Goal: Complete application form: Complete application form

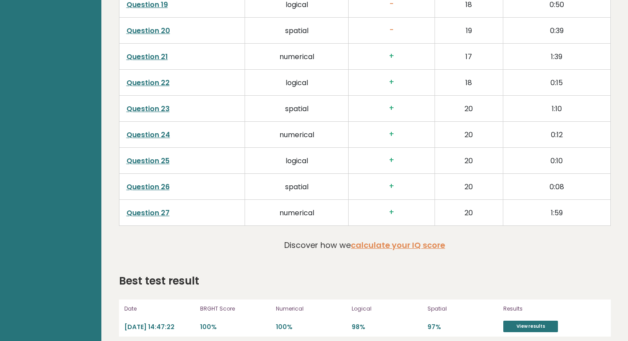
scroll to position [1822, 0]
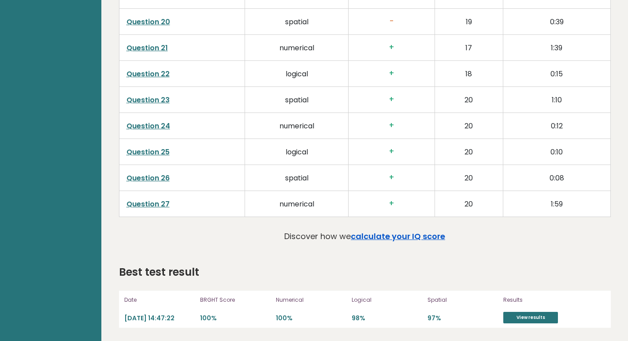
click at [396, 237] on link "calculate your IQ score" at bounding box center [398, 235] width 94 height 11
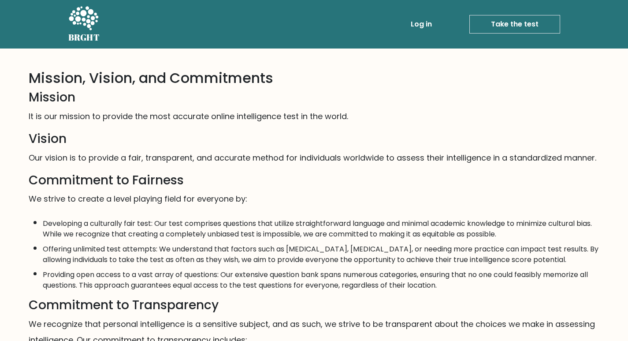
click at [516, 29] on link "Take the test" at bounding box center [514, 24] width 91 height 19
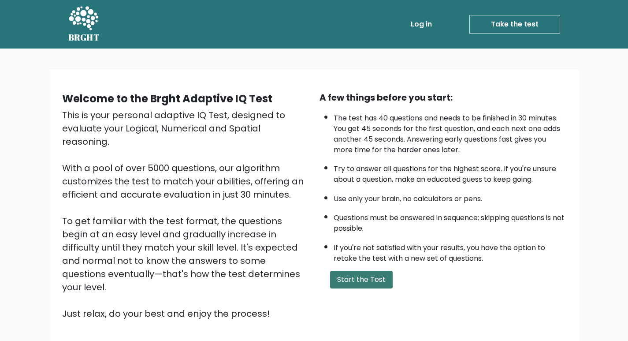
click at [370, 274] on button "Start the Test" at bounding box center [361, 279] width 63 height 18
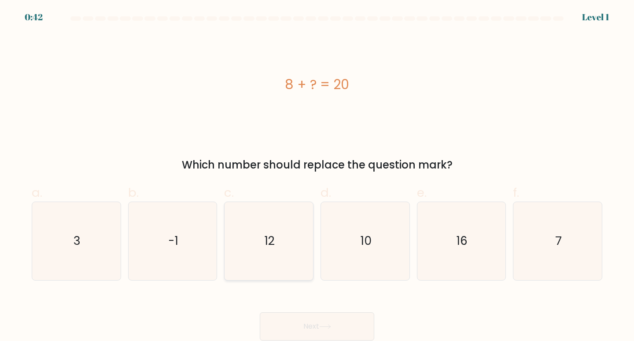
click at [272, 240] on text "12" at bounding box center [270, 240] width 10 height 16
click at [317, 176] on input "c. 12" at bounding box center [317, 173] width 0 height 6
radio input "true"
click at [354, 326] on button "Next" at bounding box center [317, 326] width 115 height 28
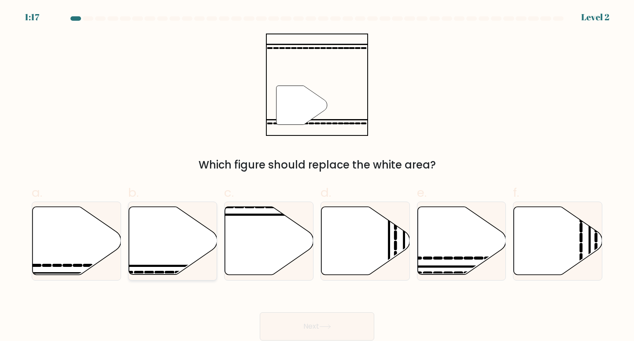
click at [181, 241] on icon at bounding box center [173, 241] width 89 height 68
click at [317, 176] on input "b." at bounding box center [317, 173] width 0 height 6
radio input "true"
click at [296, 329] on button "Next" at bounding box center [317, 326] width 115 height 28
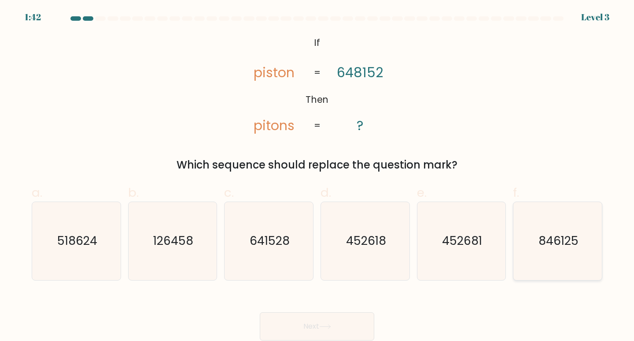
click at [537, 240] on icon "846125" at bounding box center [558, 241] width 78 height 78
click at [318, 176] on input "f. 846125" at bounding box center [317, 173] width 0 height 6
radio input "true"
click at [281, 320] on button "Next" at bounding box center [317, 326] width 115 height 28
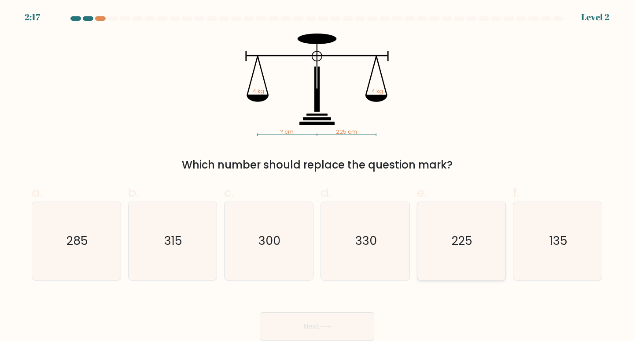
click at [423, 249] on icon "225" at bounding box center [462, 241] width 78 height 78
click at [318, 176] on input "e. 225" at bounding box center [317, 173] width 0 height 6
radio input "true"
click at [291, 326] on button "Next" at bounding box center [317, 326] width 115 height 28
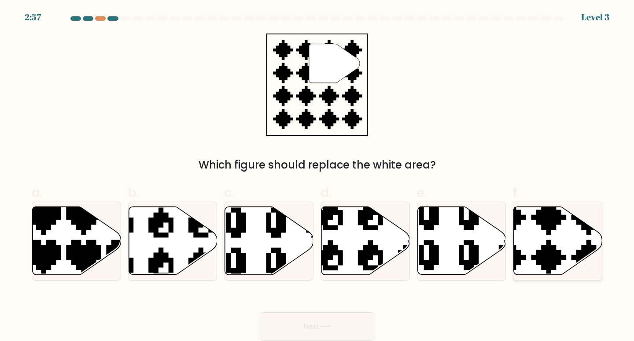
click at [542, 256] on icon at bounding box center [530, 278] width 156 height 156
click at [318, 176] on input "f." at bounding box center [317, 173] width 0 height 6
radio input "true"
click at [335, 327] on button "Next" at bounding box center [317, 326] width 115 height 28
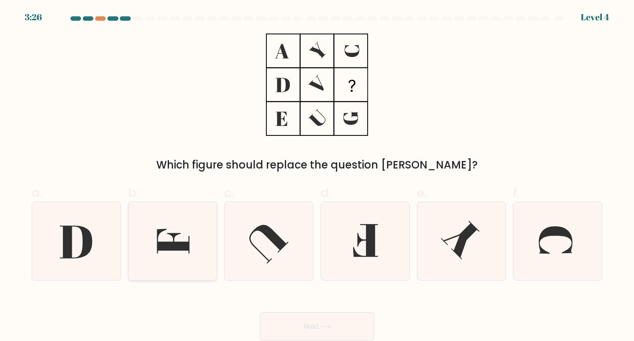
drag, startPoint x: 168, startPoint y: 233, endPoint x: 175, endPoint y: 233, distance: 7.1
click at [169, 233] on icon at bounding box center [173, 241] width 78 height 78
click at [317, 176] on input "b." at bounding box center [317, 173] width 0 height 6
radio input "true"
click at [326, 324] on icon at bounding box center [325, 326] width 12 height 5
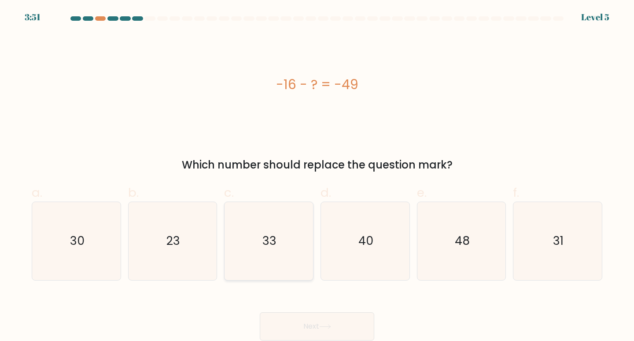
click at [246, 243] on icon "33" at bounding box center [269, 241] width 78 height 78
click at [317, 176] on input "c. 33" at bounding box center [317, 173] width 0 height 6
radio input "true"
click at [287, 322] on button "Next" at bounding box center [317, 326] width 115 height 28
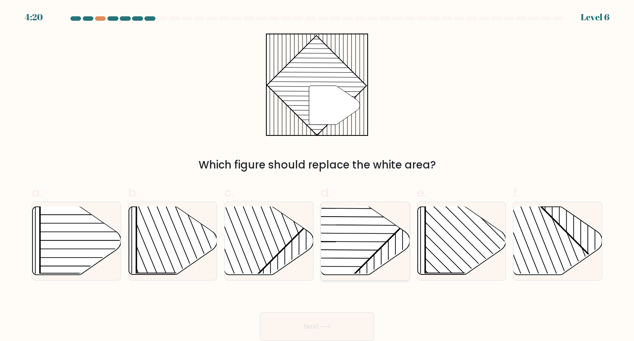
click at [358, 256] on rect at bounding box center [335, 206] width 174 height 174
click at [318, 176] on input "d." at bounding box center [317, 173] width 0 height 6
radio input "true"
click at [302, 331] on button "Next" at bounding box center [317, 326] width 115 height 28
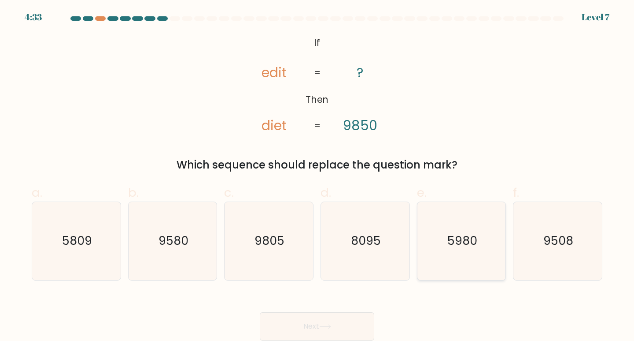
click at [435, 229] on icon "5980" at bounding box center [462, 241] width 78 height 78
click at [318, 176] on input "e. 5980" at bounding box center [317, 173] width 0 height 6
radio input "true"
click at [296, 319] on button "Next" at bounding box center [317, 326] width 115 height 28
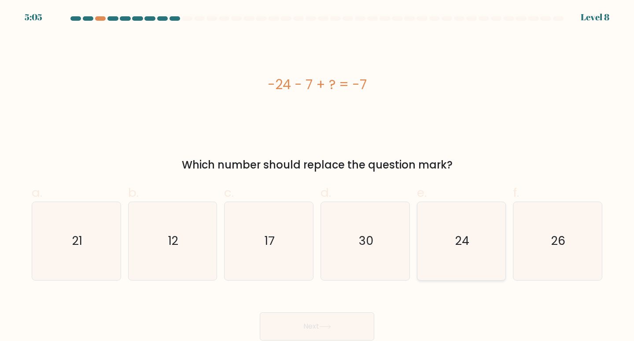
click at [448, 242] on icon "24" at bounding box center [462, 241] width 78 height 78
click at [318, 176] on input "e. 24" at bounding box center [317, 173] width 0 height 6
radio input "true"
click at [298, 327] on button "Next" at bounding box center [317, 326] width 115 height 28
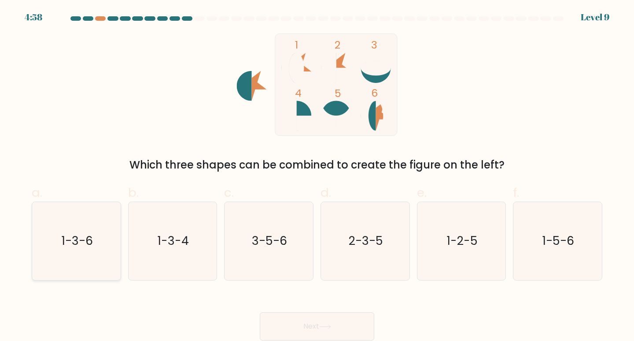
drag, startPoint x: 74, startPoint y: 258, endPoint x: 97, endPoint y: 263, distance: 23.4
click at [74, 257] on icon "1-3-6" at bounding box center [76, 241] width 78 height 78
click at [317, 176] on input "a. 1-3-6" at bounding box center [317, 173] width 0 height 6
radio input "true"
click at [294, 323] on button "Next" at bounding box center [317, 326] width 115 height 28
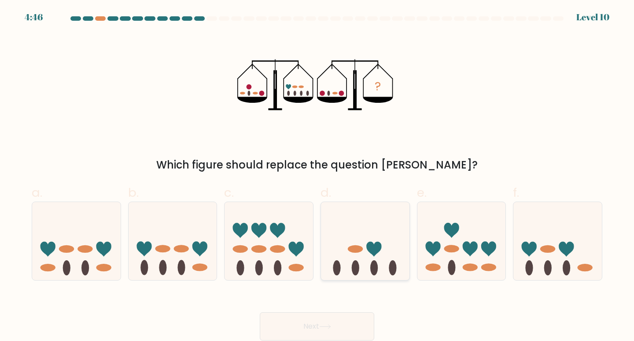
click at [347, 226] on icon at bounding box center [365, 240] width 89 height 73
click at [318, 176] on input "d." at bounding box center [317, 173] width 0 height 6
radio input "true"
click at [323, 326] on icon at bounding box center [325, 326] width 12 height 5
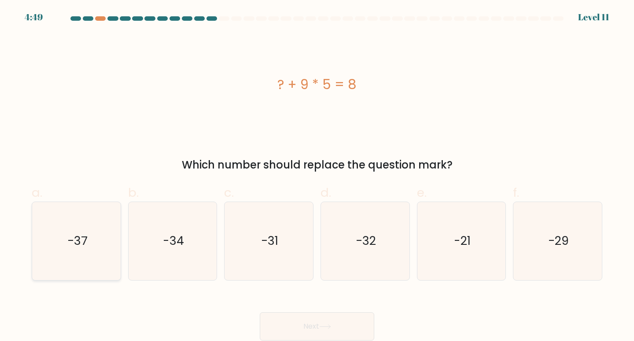
click at [86, 244] on text "-37" at bounding box center [77, 240] width 20 height 16
click at [317, 176] on input "a. -37" at bounding box center [317, 173] width 0 height 6
radio input "true"
click at [281, 323] on button "Next" at bounding box center [317, 326] width 115 height 28
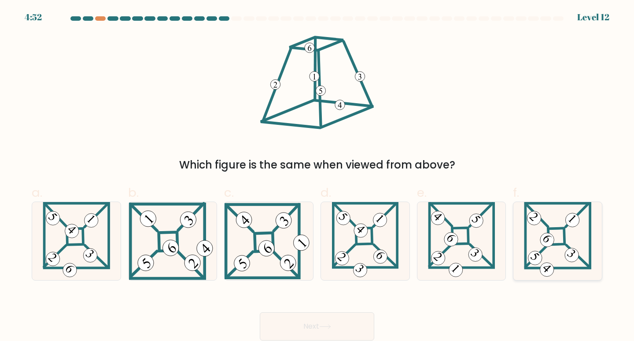
click at [583, 235] on icon at bounding box center [558, 241] width 68 height 78
click at [318, 176] on input "f." at bounding box center [317, 173] width 0 height 6
radio input "true"
click at [326, 320] on button "Next" at bounding box center [317, 326] width 115 height 28
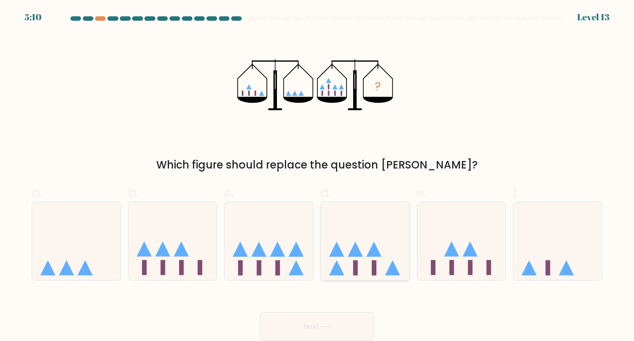
click at [359, 237] on icon at bounding box center [365, 240] width 89 height 73
click at [318, 176] on input "d." at bounding box center [317, 173] width 0 height 6
radio input "true"
click at [288, 323] on button "Next" at bounding box center [317, 326] width 115 height 28
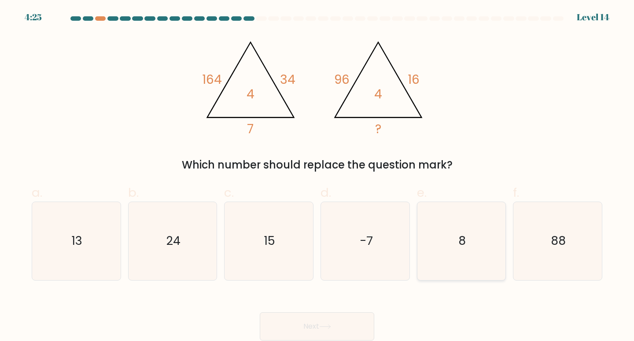
click at [444, 230] on icon "8" at bounding box center [462, 241] width 78 height 78
click at [318, 176] on input "e. 8" at bounding box center [317, 173] width 0 height 6
radio input "true"
click at [293, 320] on button "Next" at bounding box center [317, 326] width 115 height 28
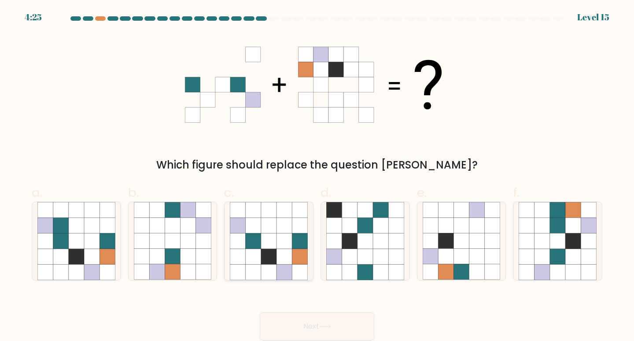
click at [279, 237] on icon at bounding box center [284, 240] width 15 height 15
click at [317, 176] on input "c." at bounding box center [317, 173] width 0 height 6
radio input "true"
click at [293, 327] on button "Next" at bounding box center [317, 326] width 115 height 28
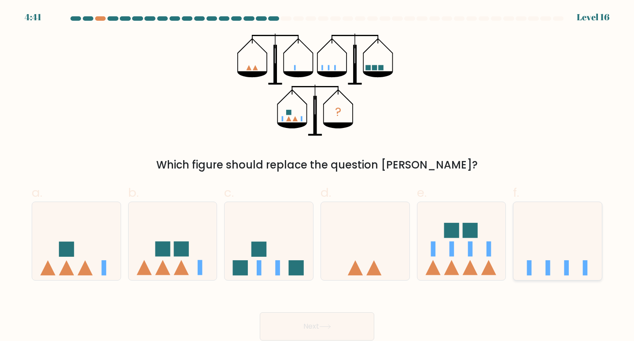
click at [530, 256] on icon at bounding box center [558, 240] width 89 height 73
click at [318, 176] on input "f." at bounding box center [317, 173] width 0 height 6
radio input "true"
click at [328, 316] on button "Next" at bounding box center [317, 326] width 115 height 28
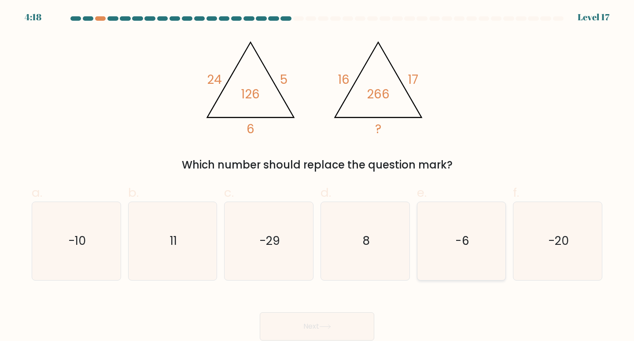
drag, startPoint x: 448, startPoint y: 249, endPoint x: 439, endPoint y: 249, distance: 8.8
click at [448, 249] on icon "-6" at bounding box center [462, 241] width 78 height 78
click at [318, 176] on input "e. -6" at bounding box center [317, 173] width 0 height 6
radio input "true"
click at [309, 320] on button "Next" at bounding box center [317, 326] width 115 height 28
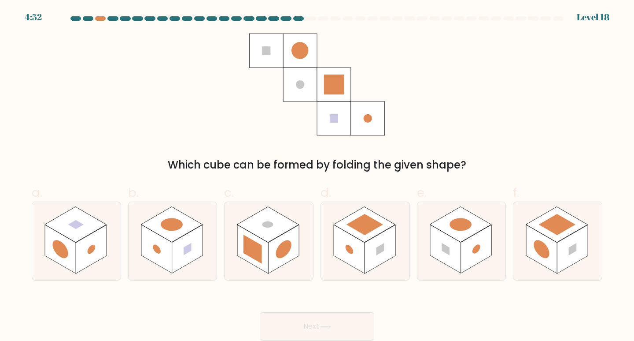
click at [233, 18] on div at bounding box center [236, 18] width 11 height 4
click at [259, 243] on rect at bounding box center [252, 249] width 31 height 48
click at [317, 176] on input "c." at bounding box center [317, 173] width 0 height 6
radio input "true"
click at [308, 327] on button "Next" at bounding box center [317, 326] width 115 height 28
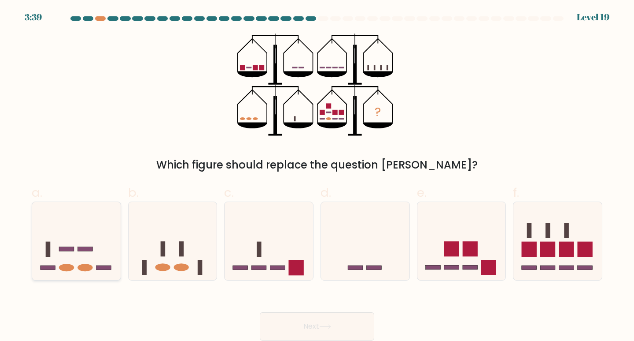
click at [61, 254] on icon at bounding box center [76, 240] width 89 height 73
click at [317, 176] on input "a." at bounding box center [317, 173] width 0 height 6
radio input "true"
click at [331, 321] on button "Next" at bounding box center [317, 326] width 115 height 28
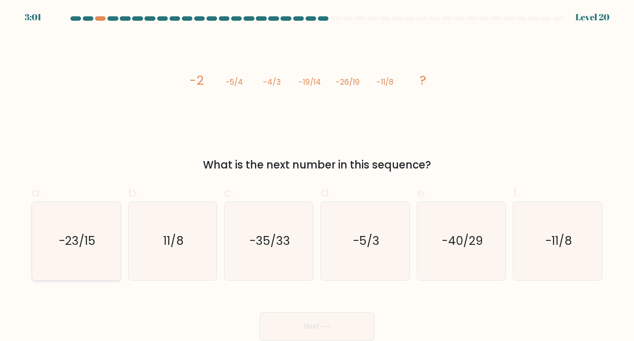
click at [84, 252] on icon "-23/15" at bounding box center [76, 241] width 78 height 78
click at [317, 176] on input "a. -23/15" at bounding box center [317, 173] width 0 height 6
radio input "true"
click at [280, 326] on button "Next" at bounding box center [317, 326] width 115 height 28
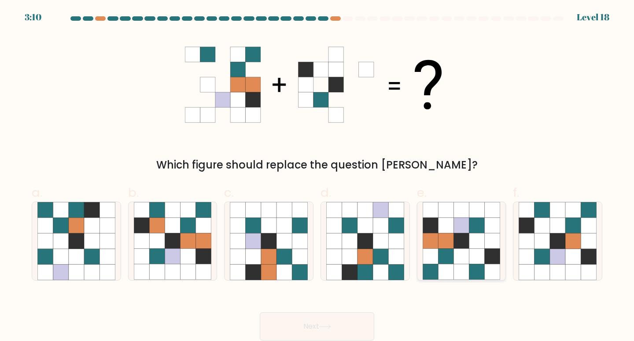
click at [486, 232] on icon at bounding box center [492, 225] width 15 height 15
click at [318, 176] on input "e." at bounding box center [317, 173] width 0 height 6
radio input "true"
click at [337, 320] on button "Next" at bounding box center [317, 326] width 115 height 28
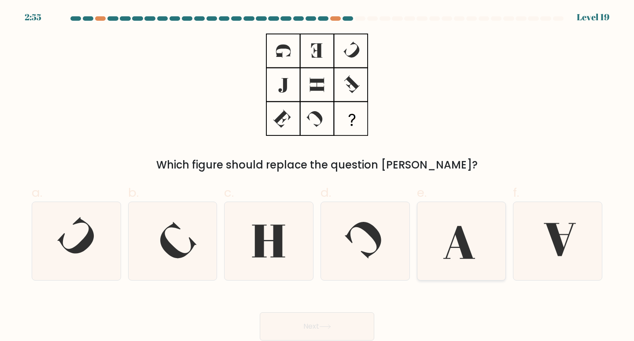
click at [454, 237] on icon at bounding box center [460, 242] width 32 height 33
click at [318, 176] on input "e." at bounding box center [317, 173] width 0 height 6
radio input "true"
click at [309, 326] on button "Next" at bounding box center [317, 326] width 115 height 28
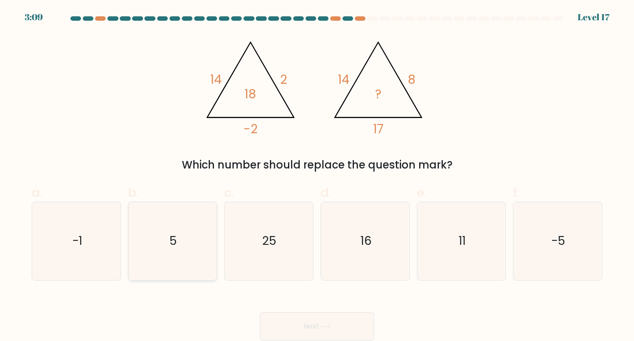
click at [181, 227] on icon "5" at bounding box center [173, 241] width 78 height 78
click at [317, 176] on input "b. 5" at bounding box center [317, 173] width 0 height 6
radio input "true"
click at [297, 321] on button "Next" at bounding box center [317, 326] width 115 height 28
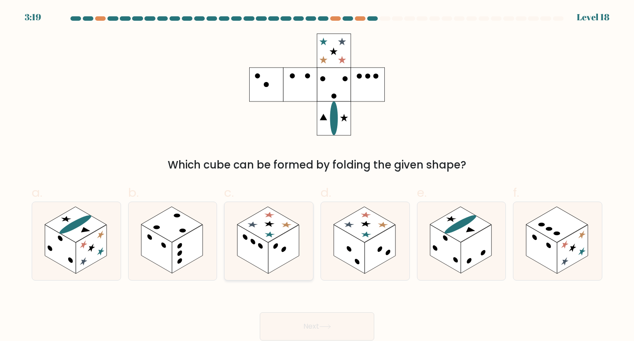
click at [256, 244] on rect at bounding box center [252, 249] width 31 height 48
click at [317, 176] on input "c." at bounding box center [317, 173] width 0 height 6
radio input "true"
click at [299, 326] on button "Next" at bounding box center [317, 326] width 115 height 28
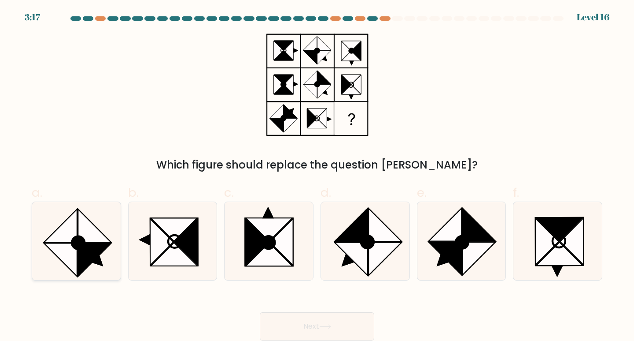
click at [102, 215] on icon at bounding box center [76, 241] width 78 height 78
click at [317, 176] on input "a." at bounding box center [317, 173] width 0 height 6
radio input "true"
click at [289, 324] on button "Next" at bounding box center [317, 326] width 115 height 28
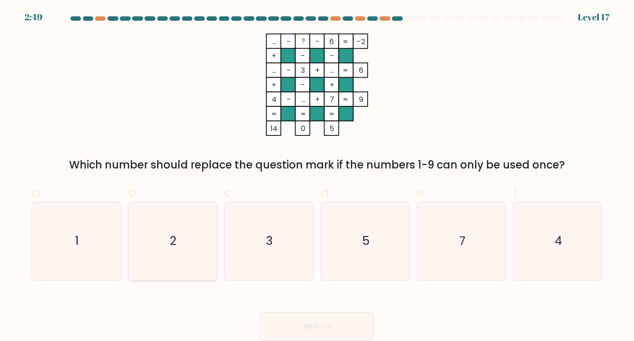
click at [172, 236] on text "2" at bounding box center [173, 240] width 7 height 16
click at [317, 176] on input "b. 2" at bounding box center [317, 173] width 0 height 6
radio input "true"
click at [289, 323] on button "Next" at bounding box center [317, 326] width 115 height 28
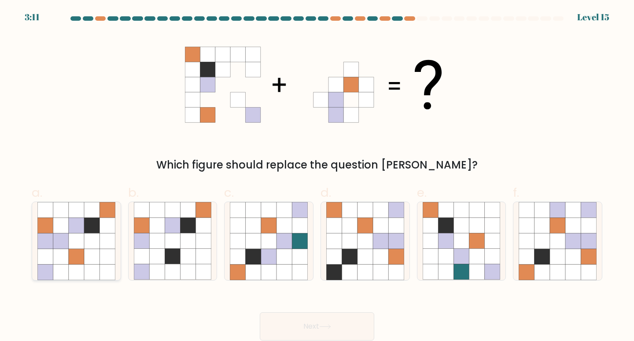
click at [75, 237] on icon at bounding box center [76, 240] width 15 height 15
click at [317, 176] on input "a." at bounding box center [317, 173] width 0 height 6
radio input "true"
click at [296, 326] on button "Next" at bounding box center [317, 326] width 115 height 28
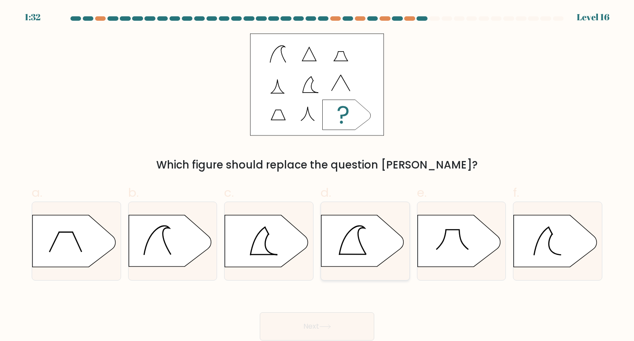
click at [350, 242] on icon at bounding box center [363, 241] width 83 height 52
click at [318, 176] on input "d." at bounding box center [317, 173] width 0 height 6
radio input "true"
click at [296, 330] on button "Next" at bounding box center [317, 326] width 115 height 28
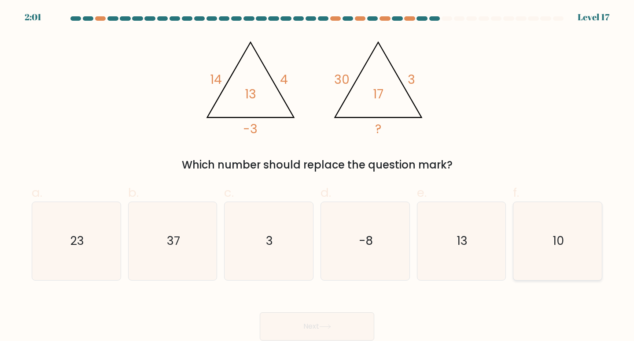
click at [550, 237] on icon "10" at bounding box center [558, 241] width 78 height 78
click at [318, 176] on input "f. 10" at bounding box center [317, 173] width 0 height 6
radio input "true"
click at [310, 316] on button "Next" at bounding box center [317, 326] width 115 height 28
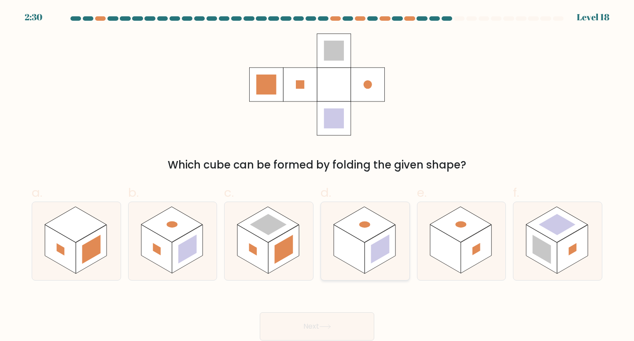
click at [372, 234] on rect at bounding box center [365, 225] width 62 height 36
click at [318, 176] on input "d." at bounding box center [317, 173] width 0 height 6
radio input "true"
click at [291, 323] on button "Next" at bounding box center [317, 326] width 115 height 28
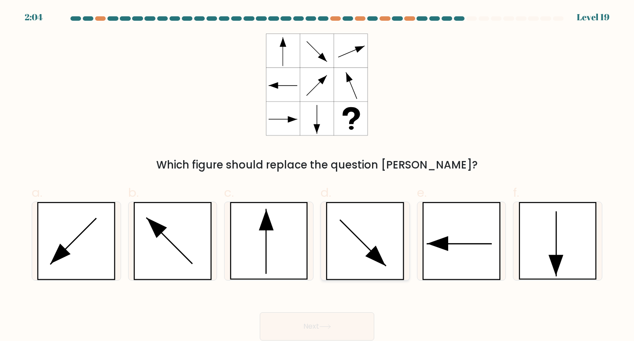
drag, startPoint x: 358, startPoint y: 225, endPoint x: 341, endPoint y: 251, distance: 30.7
click at [357, 225] on icon at bounding box center [365, 241] width 78 height 78
click at [318, 176] on input "d." at bounding box center [317, 173] width 0 height 6
radio input "true"
click at [317, 323] on button "Next" at bounding box center [317, 326] width 115 height 28
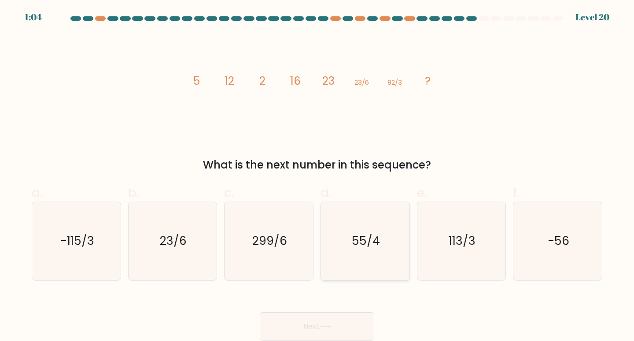
click at [358, 247] on text "55/4" at bounding box center [366, 240] width 28 height 16
click at [318, 176] on input "d. 55/4" at bounding box center [317, 173] width 0 height 6
radio input "true"
click at [311, 330] on button "Next" at bounding box center [317, 326] width 115 height 28
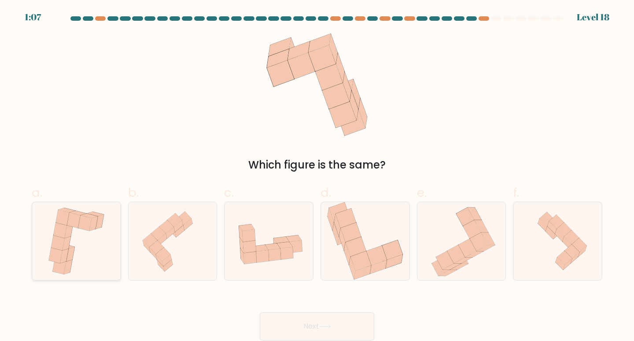
click at [94, 232] on icon at bounding box center [75, 241] width 63 height 78
click at [317, 176] on input "a." at bounding box center [317, 173] width 0 height 6
radio input "true"
click at [289, 317] on button "Next" at bounding box center [317, 326] width 115 height 28
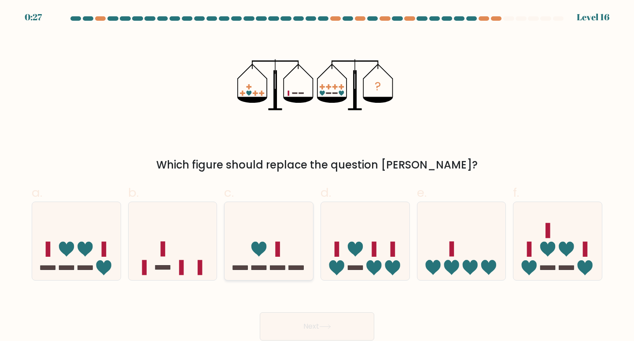
click at [262, 227] on icon at bounding box center [269, 240] width 89 height 73
click at [317, 176] on input "c." at bounding box center [317, 173] width 0 height 6
radio input "true"
click at [317, 334] on button "Next" at bounding box center [317, 326] width 115 height 28
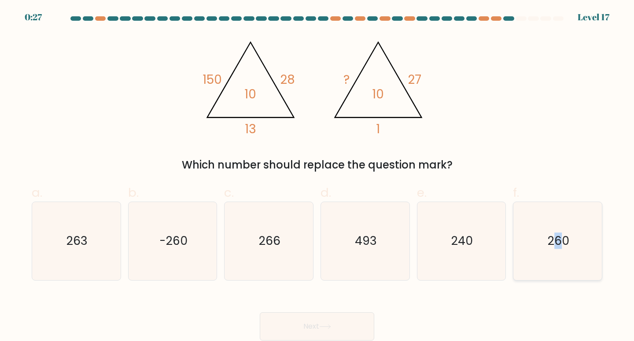
click at [559, 256] on icon "260" at bounding box center [558, 241] width 78 height 78
click at [541, 257] on icon "260" at bounding box center [558, 241] width 78 height 78
click at [318, 176] on input "f. 260" at bounding box center [317, 173] width 0 height 6
radio input "true"
click at [351, 322] on button "Next" at bounding box center [317, 326] width 115 height 28
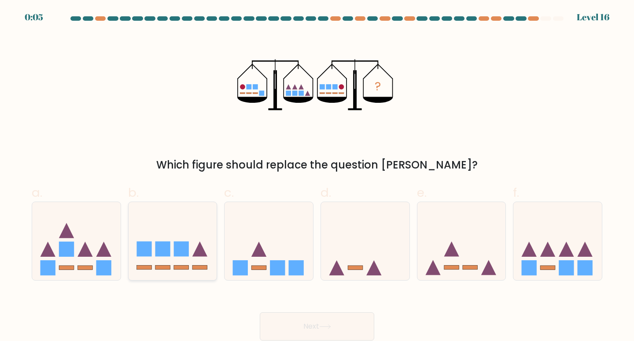
click at [204, 226] on icon at bounding box center [173, 240] width 89 height 73
click at [317, 176] on input "b." at bounding box center [317, 173] width 0 height 6
radio input "true"
click at [304, 321] on button "Next" at bounding box center [317, 326] width 115 height 28
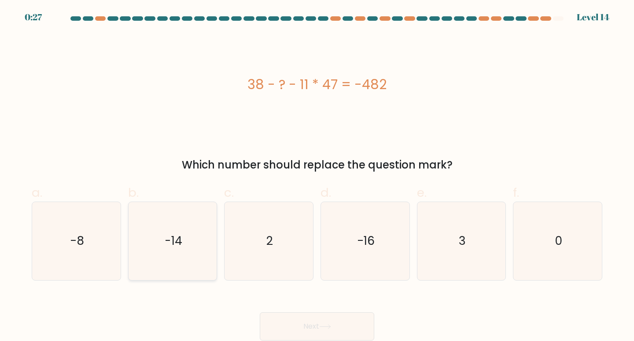
click at [191, 242] on icon "-14" at bounding box center [173, 241] width 78 height 78
click at [317, 176] on input "b. -14" at bounding box center [317, 173] width 0 height 6
radio input "true"
click at [298, 321] on button "Next" at bounding box center [317, 326] width 115 height 28
click at [306, 323] on button "Next" at bounding box center [317, 326] width 115 height 28
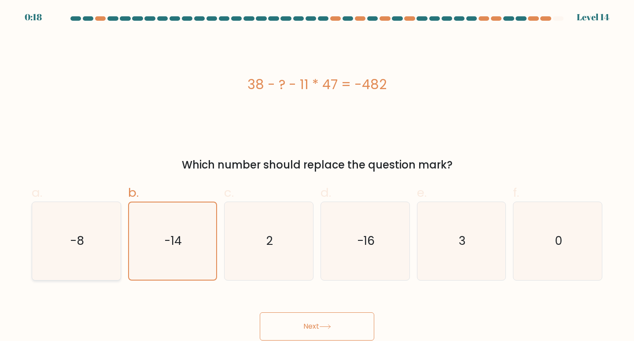
click at [83, 239] on text "-8" at bounding box center [77, 240] width 14 height 16
click at [317, 176] on input "a. -8" at bounding box center [317, 173] width 0 height 6
radio input "true"
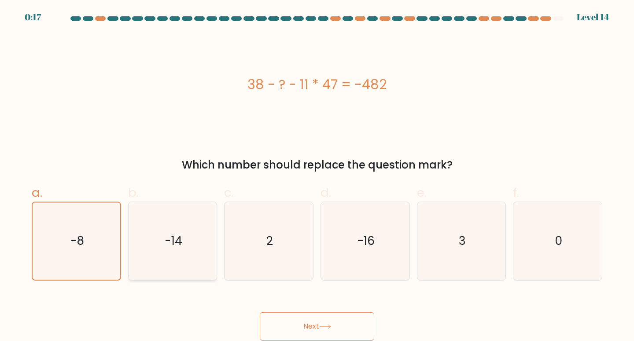
click at [154, 245] on icon "-14" at bounding box center [173, 241] width 78 height 78
click at [317, 176] on input "b. -14" at bounding box center [317, 173] width 0 height 6
radio input "true"
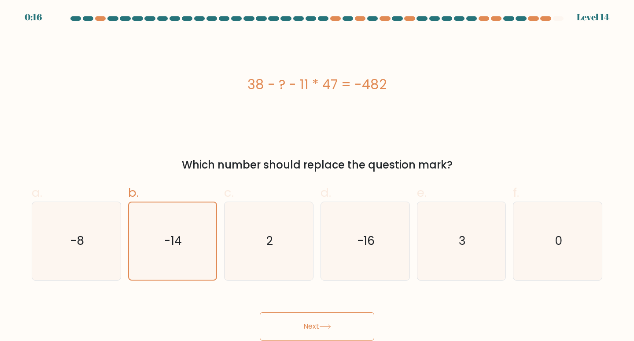
click at [331, 328] on icon at bounding box center [325, 326] width 12 height 5
click at [334, 328] on button "Next" at bounding box center [317, 326] width 115 height 28
click at [316, 244] on div "c. 2" at bounding box center [269, 231] width 96 height 97
click at [290, 246] on icon "2" at bounding box center [269, 241] width 78 height 78
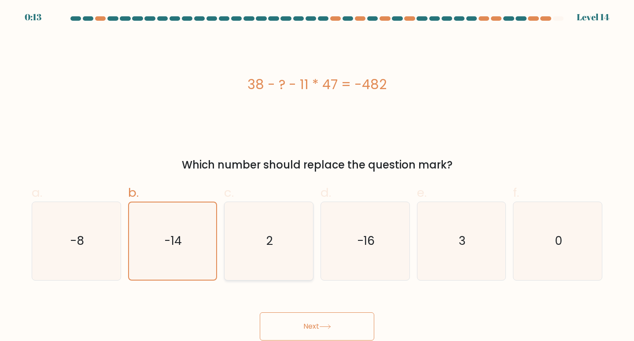
click at [317, 176] on input "c. 2" at bounding box center [317, 173] width 0 height 6
radio input "true"
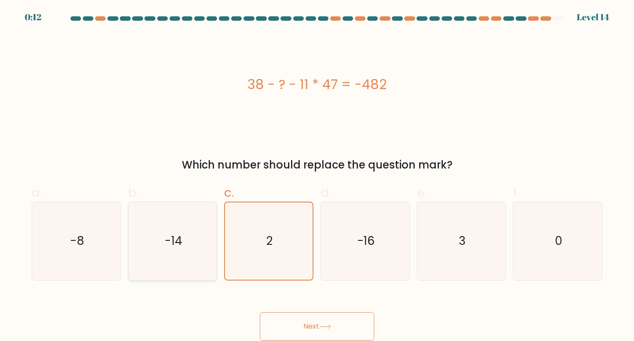
click at [189, 245] on icon "-14" at bounding box center [173, 241] width 78 height 78
click at [317, 176] on input "b. -14" at bounding box center [317, 173] width 0 height 6
radio input "true"
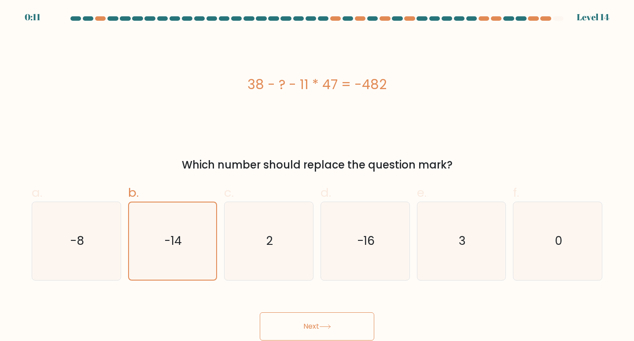
click at [302, 325] on button "Next" at bounding box center [317, 326] width 115 height 28
click at [303, 325] on button "Next" at bounding box center [317, 326] width 115 height 28
click at [306, 325] on button "Next" at bounding box center [317, 326] width 115 height 28
click at [340, 330] on button "Next" at bounding box center [317, 326] width 115 height 28
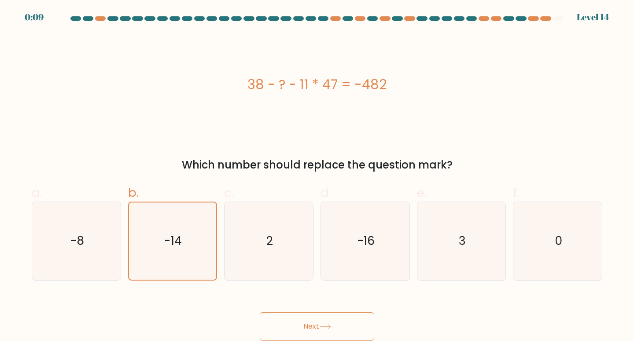
click at [420, 319] on div "Next" at bounding box center [316, 315] width 581 height 49
click at [344, 324] on button "Next" at bounding box center [317, 326] width 115 height 28
click at [344, 323] on button "Next" at bounding box center [317, 326] width 115 height 28
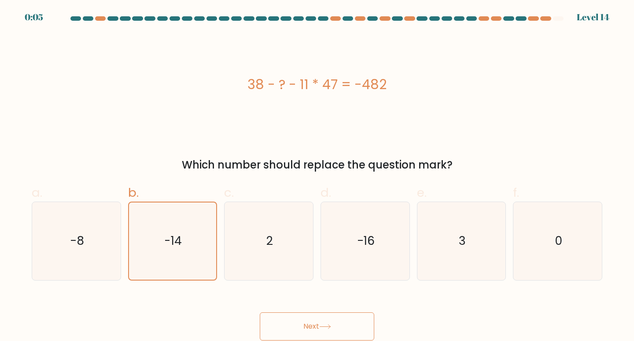
click at [344, 323] on button "Next" at bounding box center [317, 326] width 115 height 28
click at [312, 297] on div "Next" at bounding box center [316, 315] width 581 height 49
click at [314, 313] on button "Next" at bounding box center [317, 326] width 115 height 28
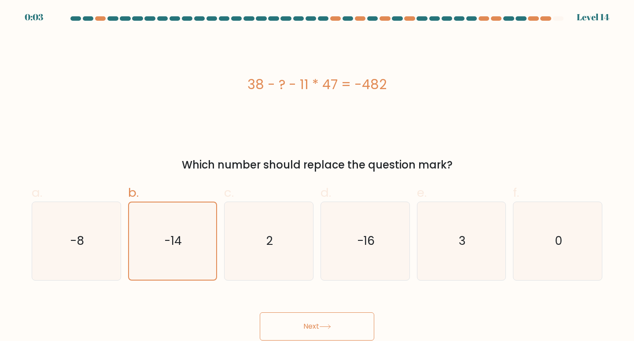
click at [316, 316] on button "Next" at bounding box center [317, 326] width 115 height 28
click at [307, 319] on button "Next" at bounding box center [317, 326] width 115 height 28
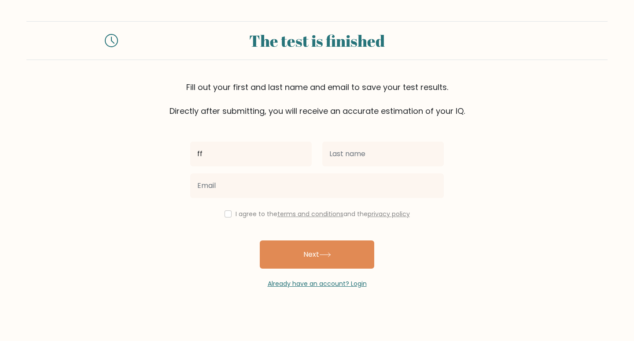
type input "ff"
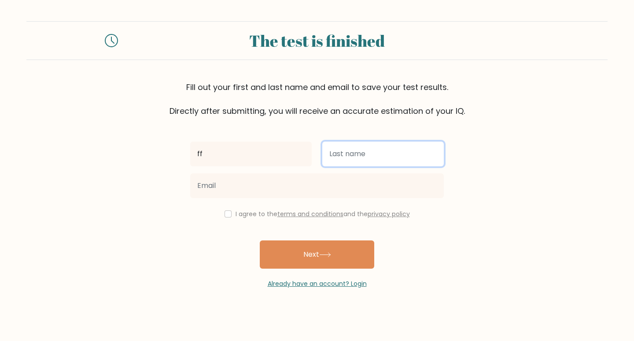
click at [355, 154] on input "text" at bounding box center [383, 153] width 122 height 25
type input "gggg"
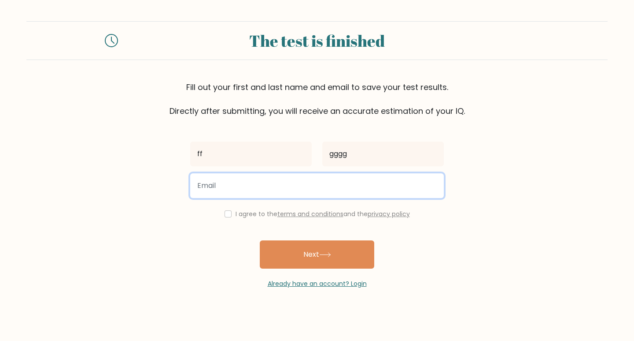
click at [345, 181] on input "email" at bounding box center [317, 185] width 254 height 25
type input "[EMAIL_ADDRESS][DOMAIN_NAME]"
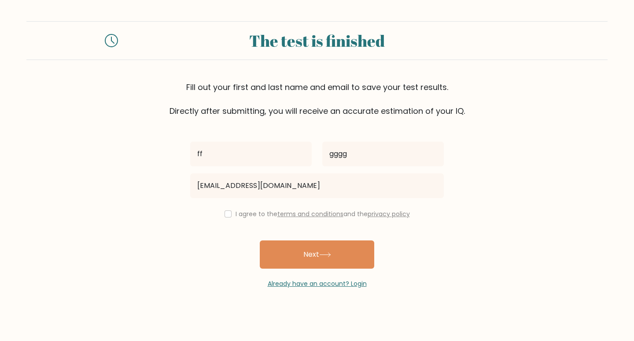
click at [227, 217] on div "I agree to the terms and conditions and the privacy policy" at bounding box center [317, 213] width 264 height 11
click at [228, 214] on input "checkbox" at bounding box center [228, 213] width 7 height 7
checkbox input "true"
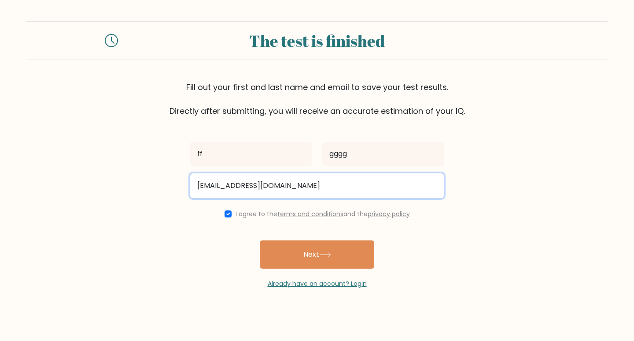
drag, startPoint x: 301, startPoint y: 185, endPoint x: 297, endPoint y: 191, distance: 6.7
click at [296, 193] on input "levassatha@gmail.com" at bounding box center [317, 185] width 254 height 25
drag, startPoint x: 195, startPoint y: 189, endPoint x: 196, endPoint y: 193, distance: 4.6
click at [196, 189] on input "levassatha@gmail.com" at bounding box center [317, 185] width 254 height 25
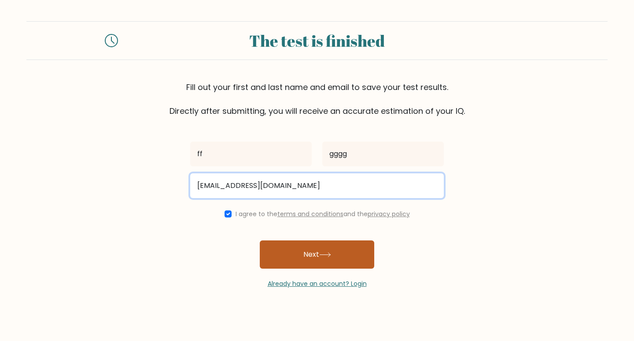
type input "ardlevassatha@gmail.com"
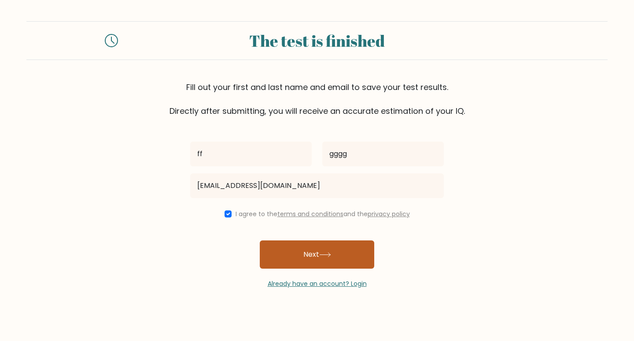
click at [316, 252] on button "Next" at bounding box center [317, 254] width 115 height 28
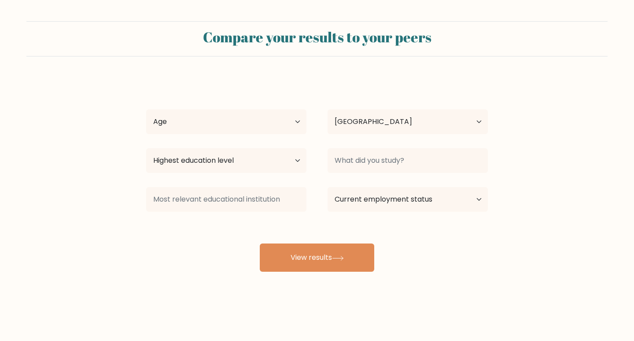
select select "CA"
click at [270, 130] on select "Age Under [DEMOGRAPHIC_DATA] [DEMOGRAPHIC_DATA] [DEMOGRAPHIC_DATA] [DEMOGRAPHIC…" at bounding box center [226, 121] width 160 height 25
select select "18_24"
click at [146, 109] on select "Age Under [DEMOGRAPHIC_DATA] [DEMOGRAPHIC_DATA] [DEMOGRAPHIC_DATA] [DEMOGRAPHIC…" at bounding box center [226, 121] width 160 height 25
click at [266, 157] on select "Highest education level No schooling Primary Lower Secondary Upper Secondary Oc…" at bounding box center [226, 160] width 160 height 25
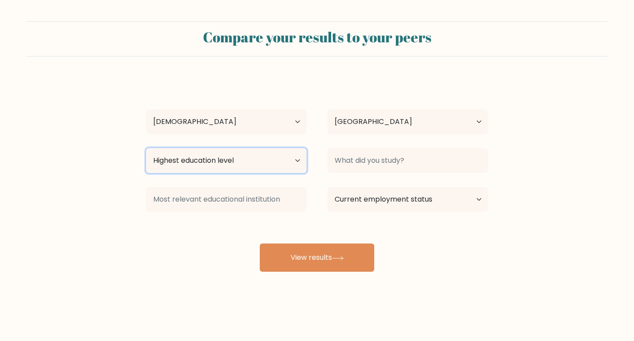
select select "upper_secondary"
click at [146, 148] on select "Highest education level No schooling Primary Lower Secondary Upper Secondary Oc…" at bounding box center [226, 160] width 160 height 25
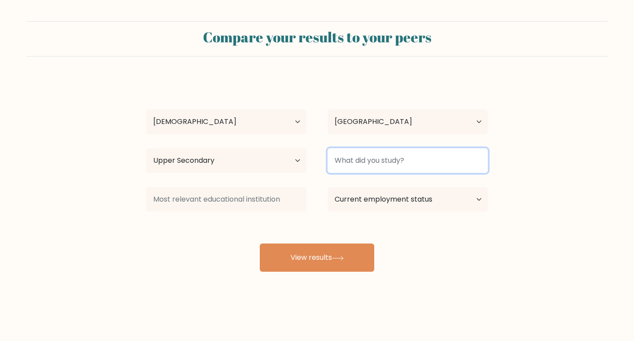
click at [356, 165] on input at bounding box center [408, 160] width 160 height 25
type input "nothing"
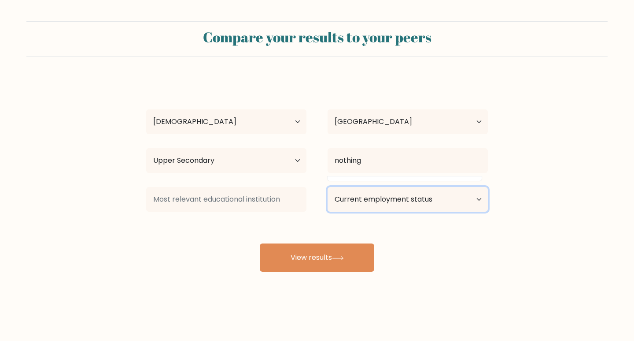
click at [367, 200] on select "Current employment status Employed Student Retired Other / prefer not to answer" at bounding box center [408, 199] width 160 height 25
select select "student"
click at [328, 187] on select "Current employment status Employed Student Retired Other / prefer not to answer" at bounding box center [408, 199] width 160 height 25
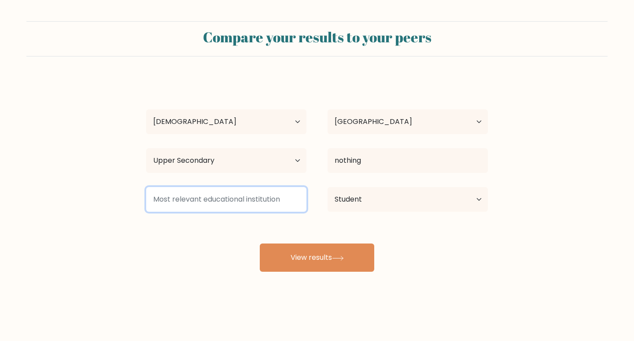
click at [266, 199] on input at bounding box center [226, 199] width 160 height 25
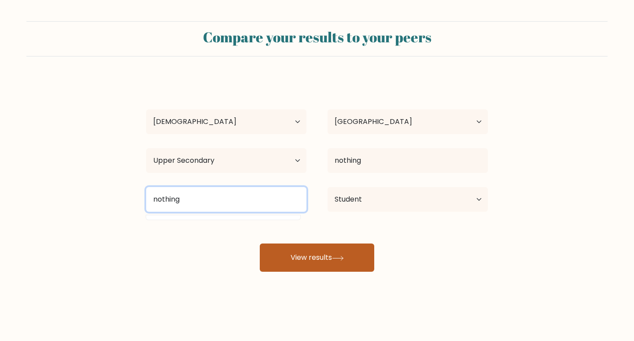
type input "nothing"
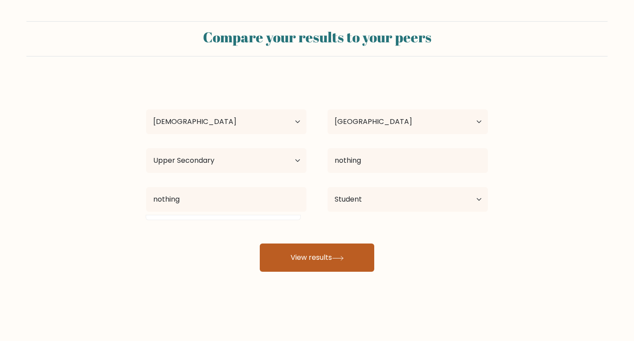
click at [312, 252] on button "View results" at bounding box center [317, 257] width 115 height 28
